Goal: Task Accomplishment & Management: Manage account settings

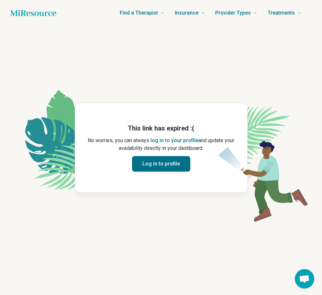
click at [155, 164] on button "Log in to profile" at bounding box center [161, 164] width 58 height 16
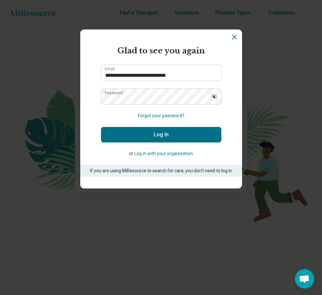
click at [164, 134] on button "Log In" at bounding box center [161, 135] width 121 height 16
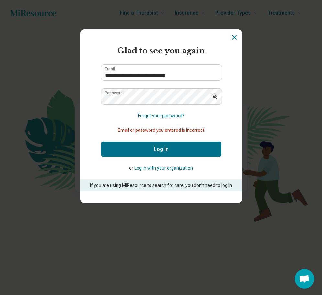
click at [161, 148] on button "Log In" at bounding box center [161, 150] width 121 height 16
click at [213, 98] on icon "Show password" at bounding box center [214, 96] width 6 height 6
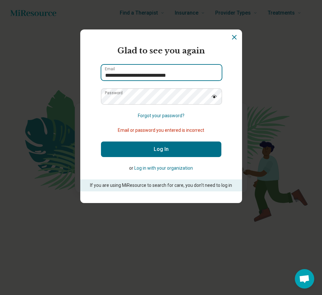
drag, startPoint x: 190, startPoint y: 75, endPoint x: 96, endPoint y: 75, distance: 93.9
click at [96, 75] on section "**********" at bounding box center [161, 116] width 162 height 174
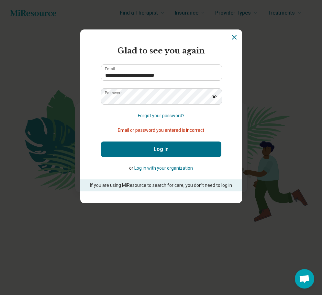
click at [154, 149] on button "Log In" at bounding box center [161, 150] width 121 height 16
click at [162, 149] on button "Log In" at bounding box center [161, 150] width 121 height 16
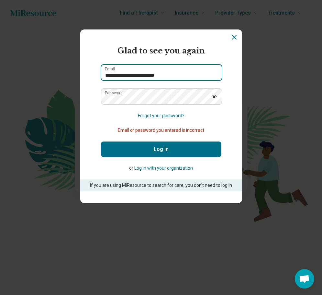
drag, startPoint x: 177, startPoint y: 74, endPoint x: 88, endPoint y: 74, distance: 89.1
click at [88, 74] on section "**********" at bounding box center [161, 116] width 162 height 174
type input "**********"
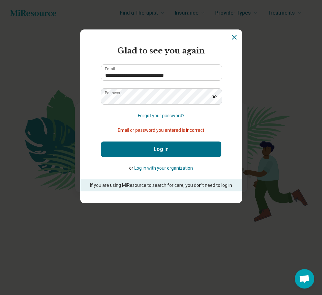
click at [156, 151] on button "Log In" at bounding box center [161, 150] width 121 height 16
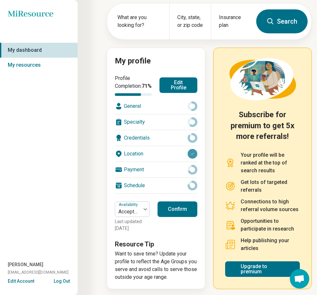
scroll to position [43, 0]
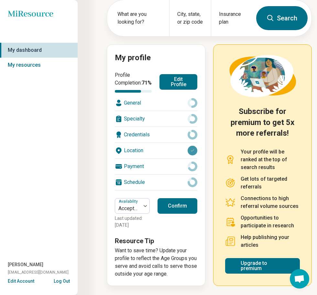
click at [176, 204] on button "Confirm" at bounding box center [178, 206] width 40 height 16
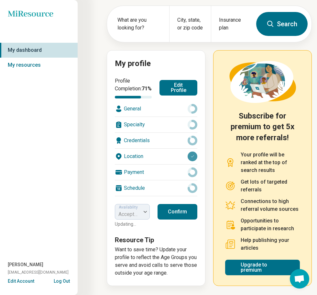
scroll to position [37, 0]
click at [179, 212] on button "Confirm" at bounding box center [178, 212] width 40 height 16
click at [181, 213] on button "Confirm" at bounding box center [178, 212] width 40 height 16
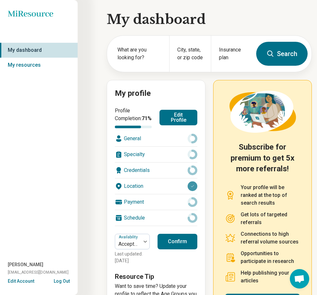
scroll to position [43, 0]
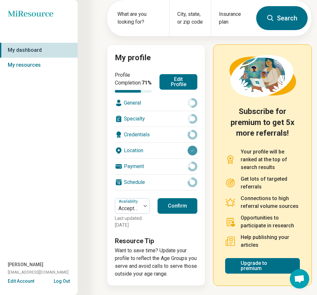
click at [61, 281] on button "Log Out" at bounding box center [62, 280] width 16 height 5
